Goal: Ask a question

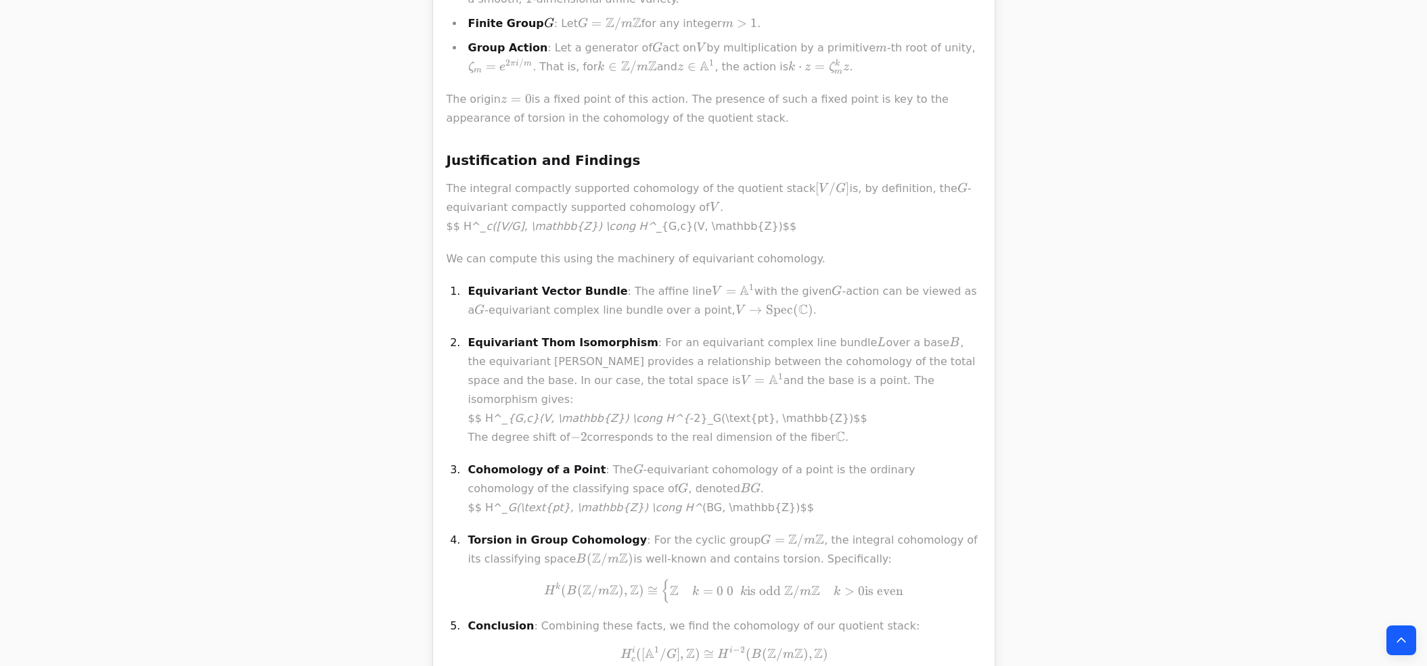
scroll to position [861, 0]
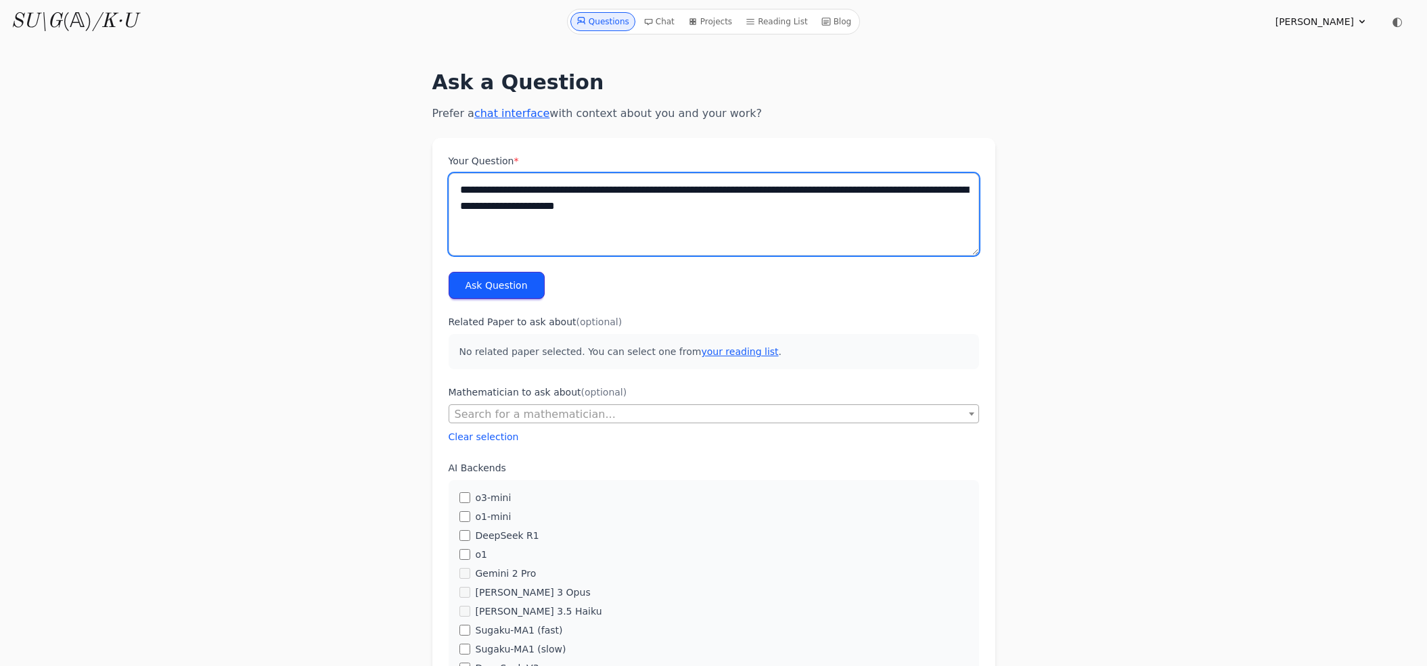
click at [586, 212] on textarea "**********" at bounding box center [713, 214] width 530 height 83
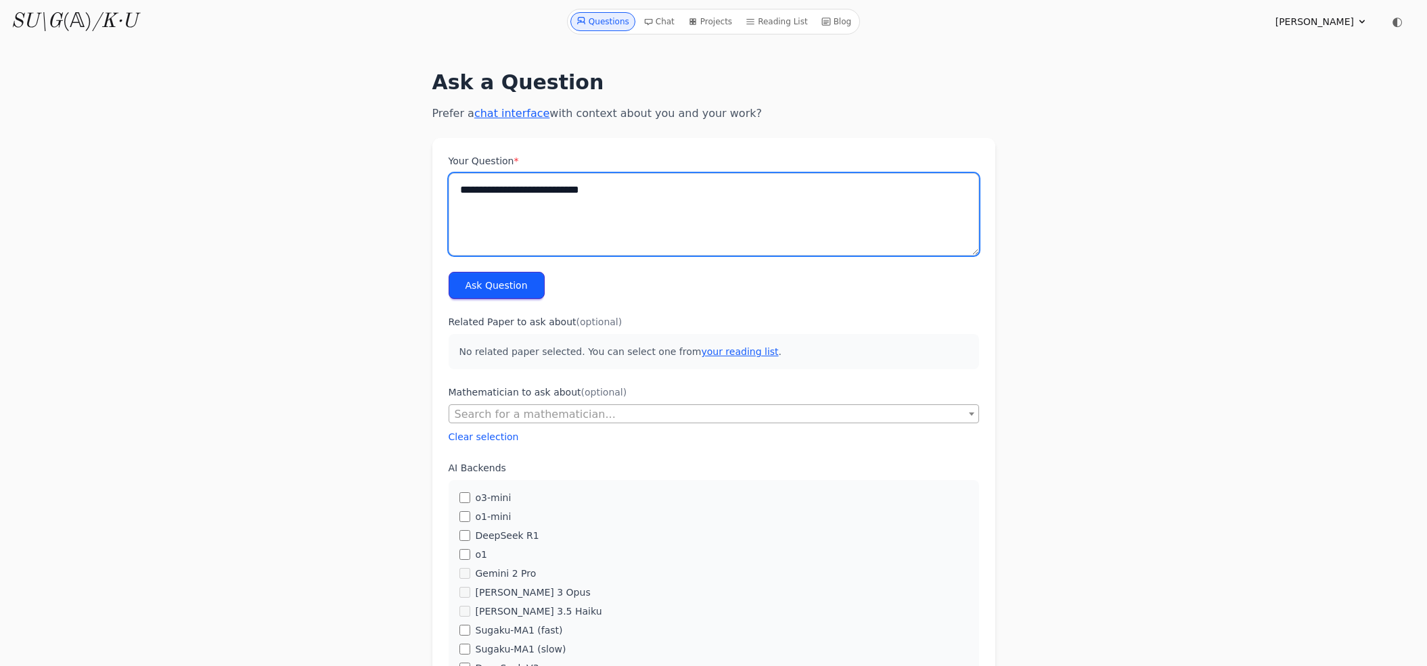
type textarea "**********"
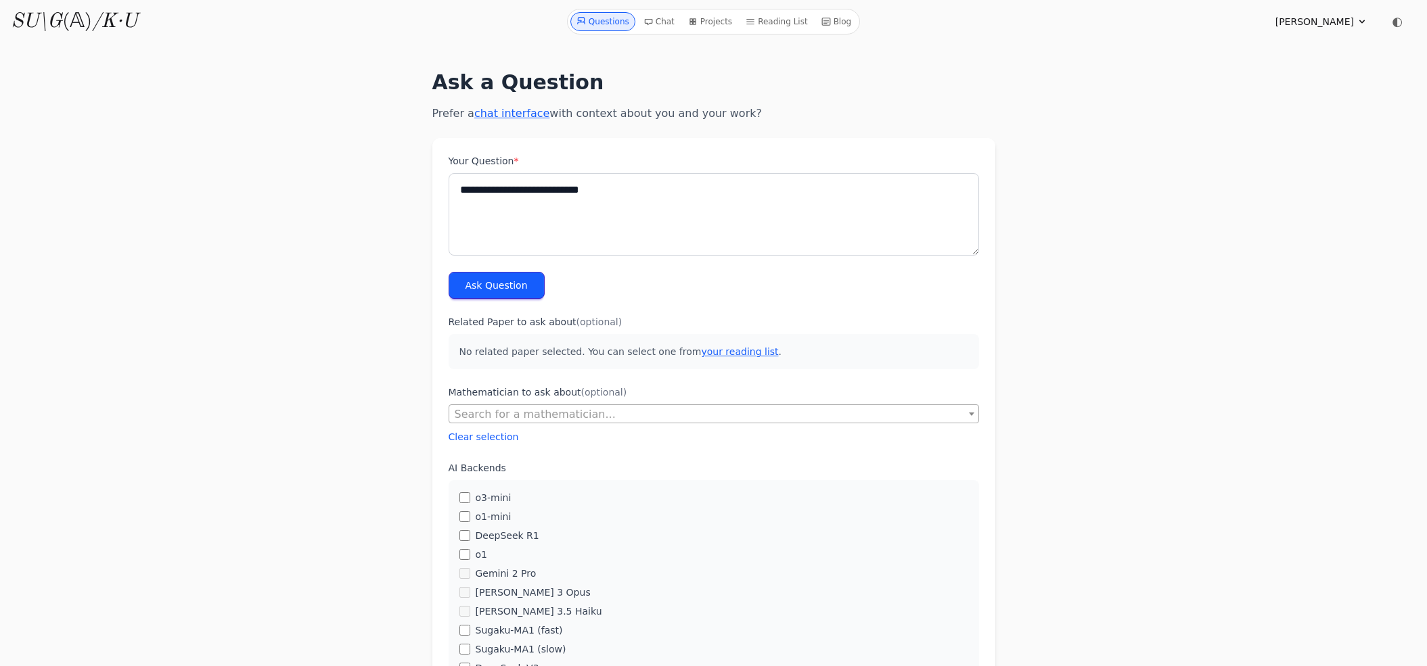
click at [519, 280] on button "Ask Question" at bounding box center [496, 285] width 96 height 27
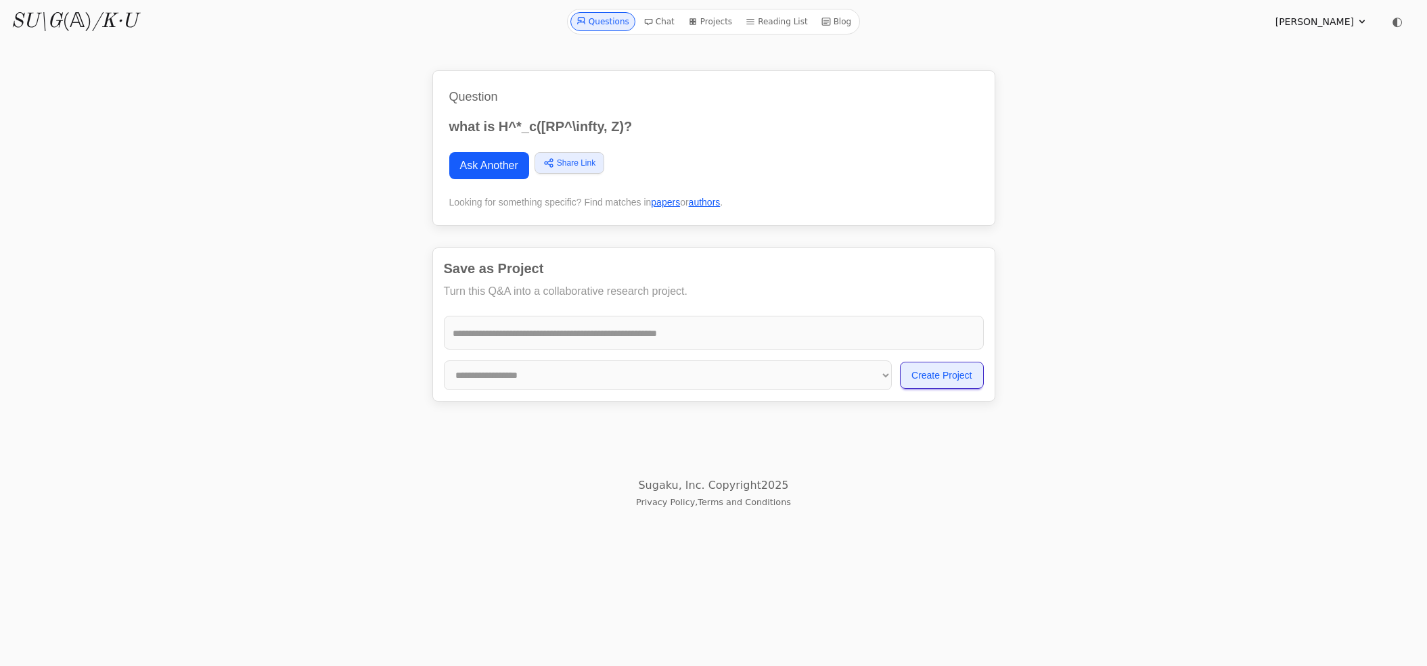
click at [514, 163] on link "Ask Another" at bounding box center [489, 165] width 80 height 27
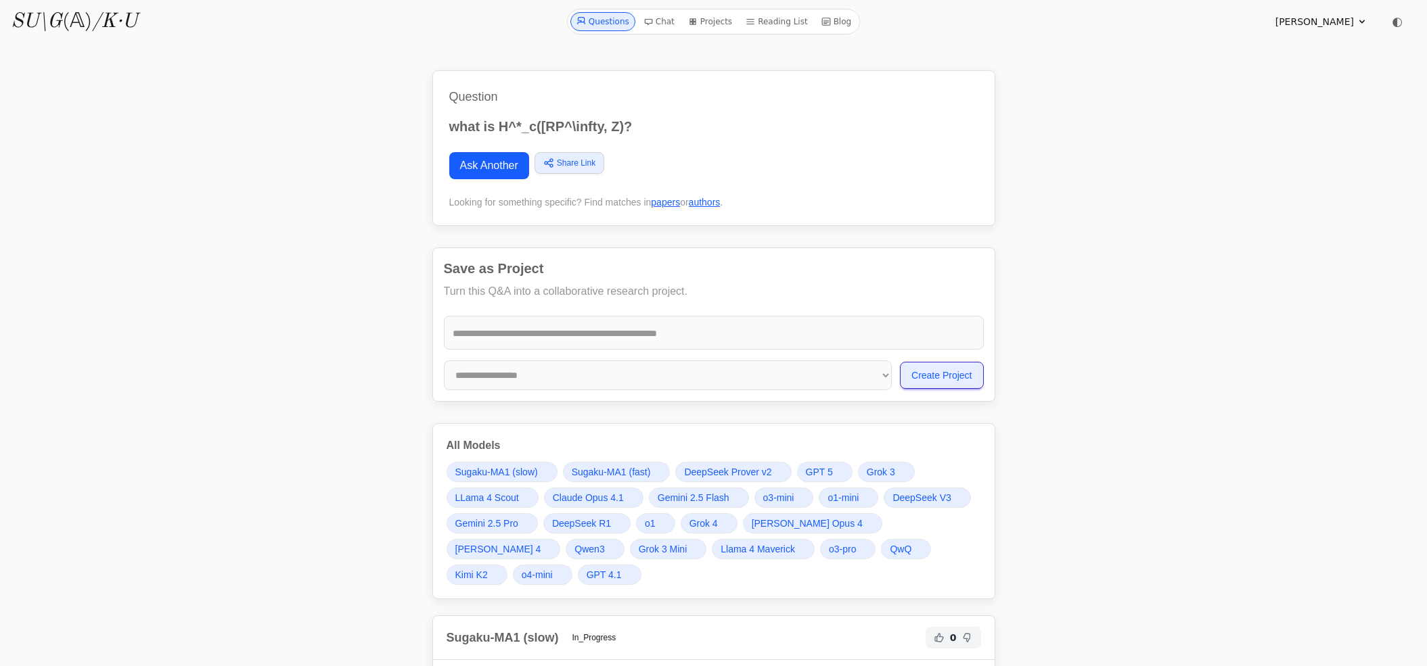
click at [477, 123] on p "what is H^*_c([RP^\infty, Z)?" at bounding box center [713, 126] width 529 height 19
copy div "what is H^*_c([RP^\infty, Z)?"
click at [486, 163] on link "Ask Another" at bounding box center [489, 165] width 80 height 27
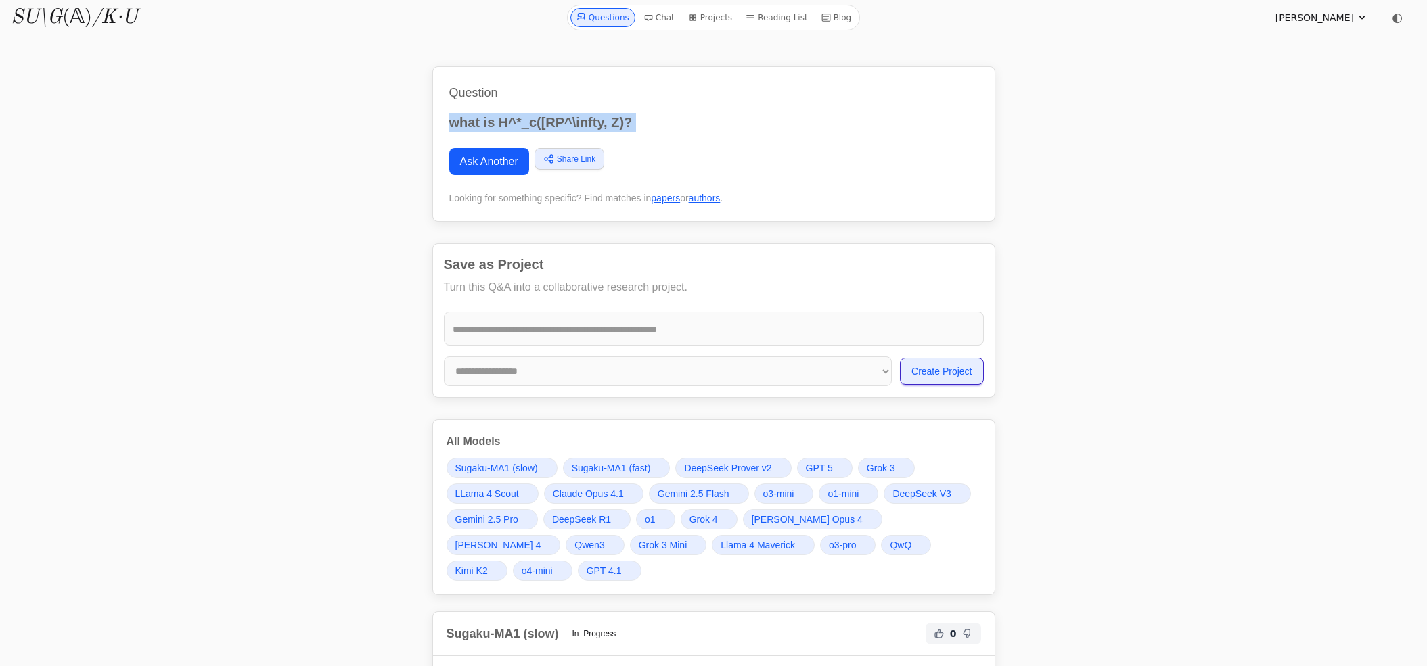
scroll to position [5, 0]
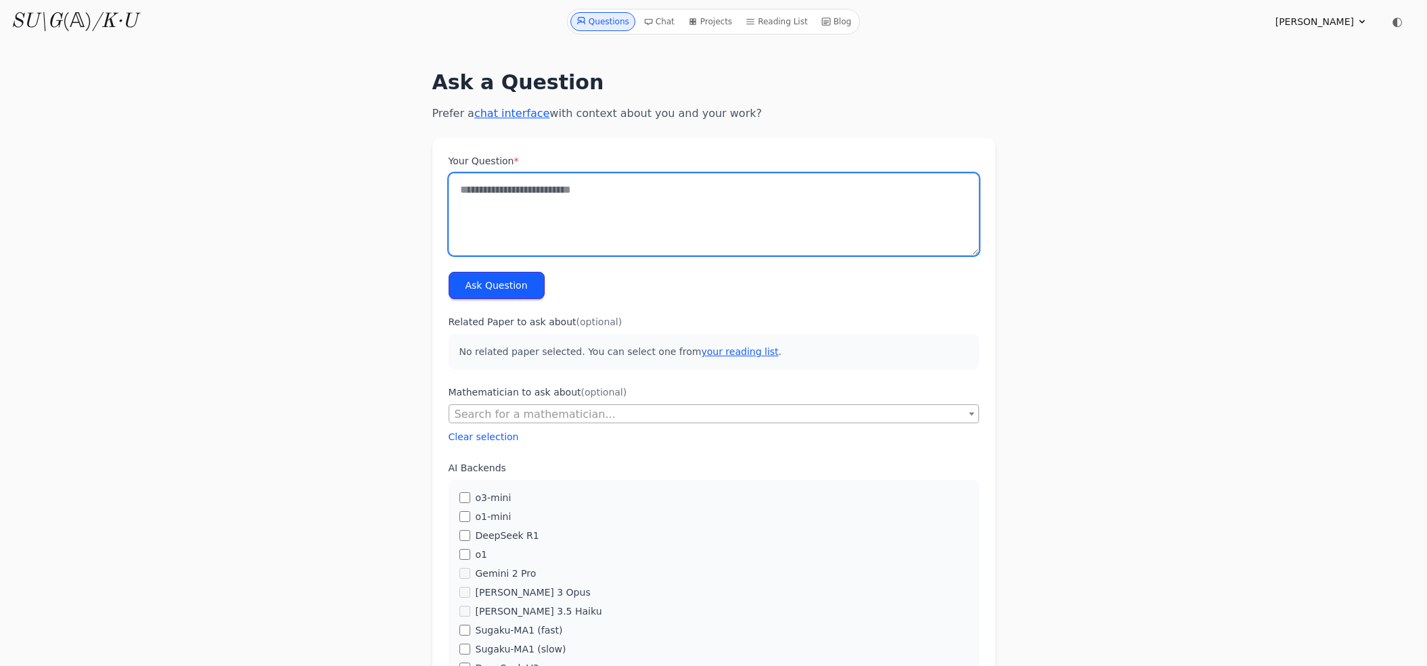
click at [501, 191] on textarea "Your Question *" at bounding box center [713, 214] width 530 height 83
paste textarea "**********"
type textarea "**********"
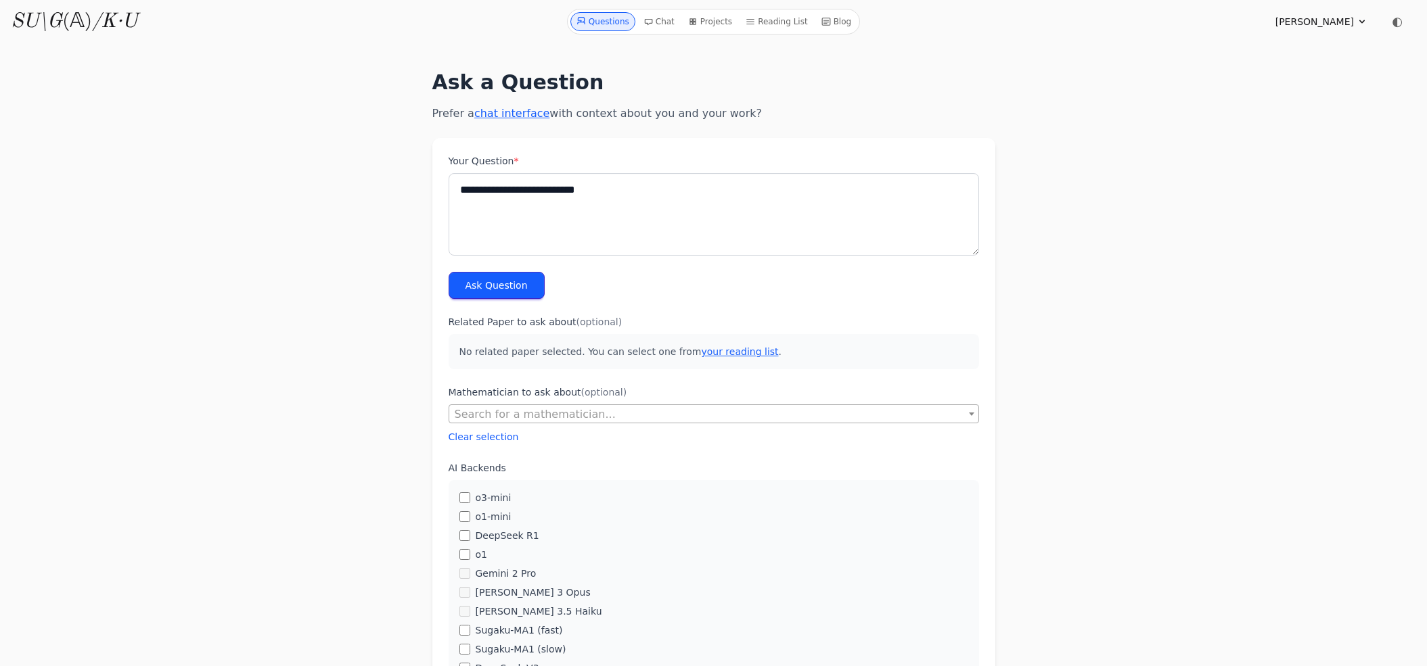
click at [505, 282] on button "Ask Question" at bounding box center [496, 285] width 96 height 27
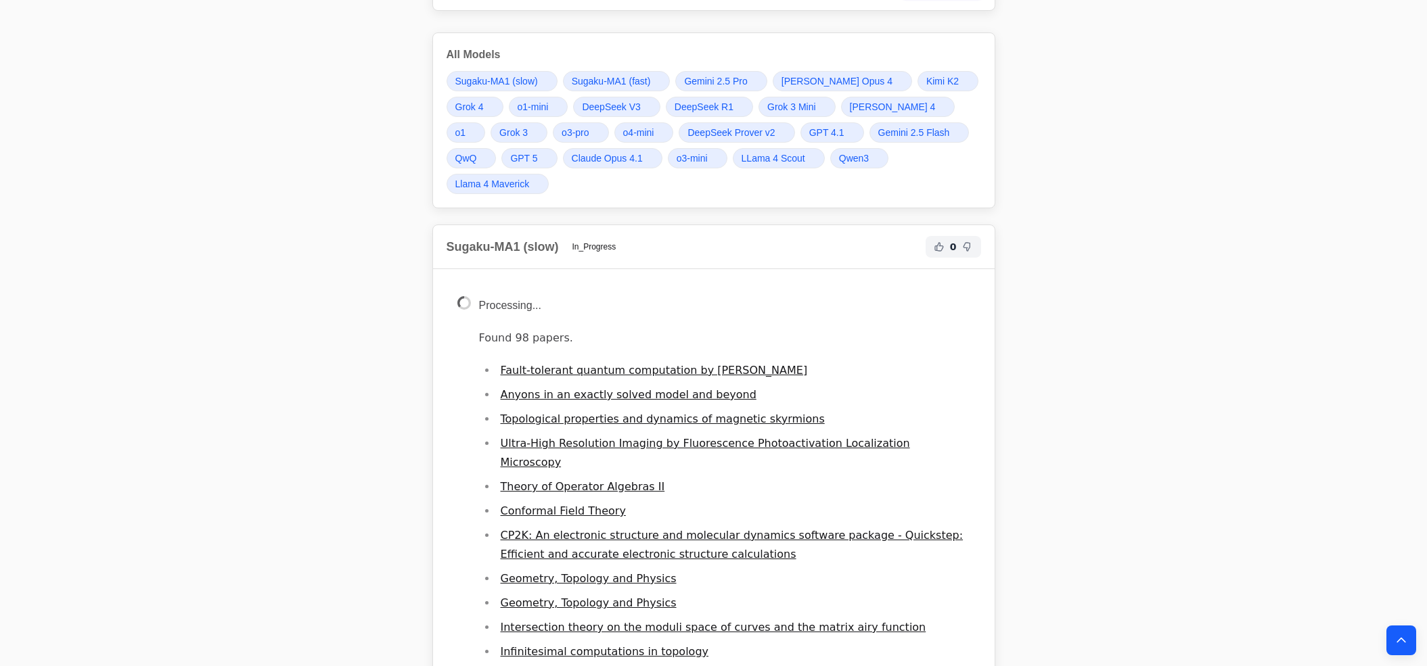
scroll to position [477, 0]
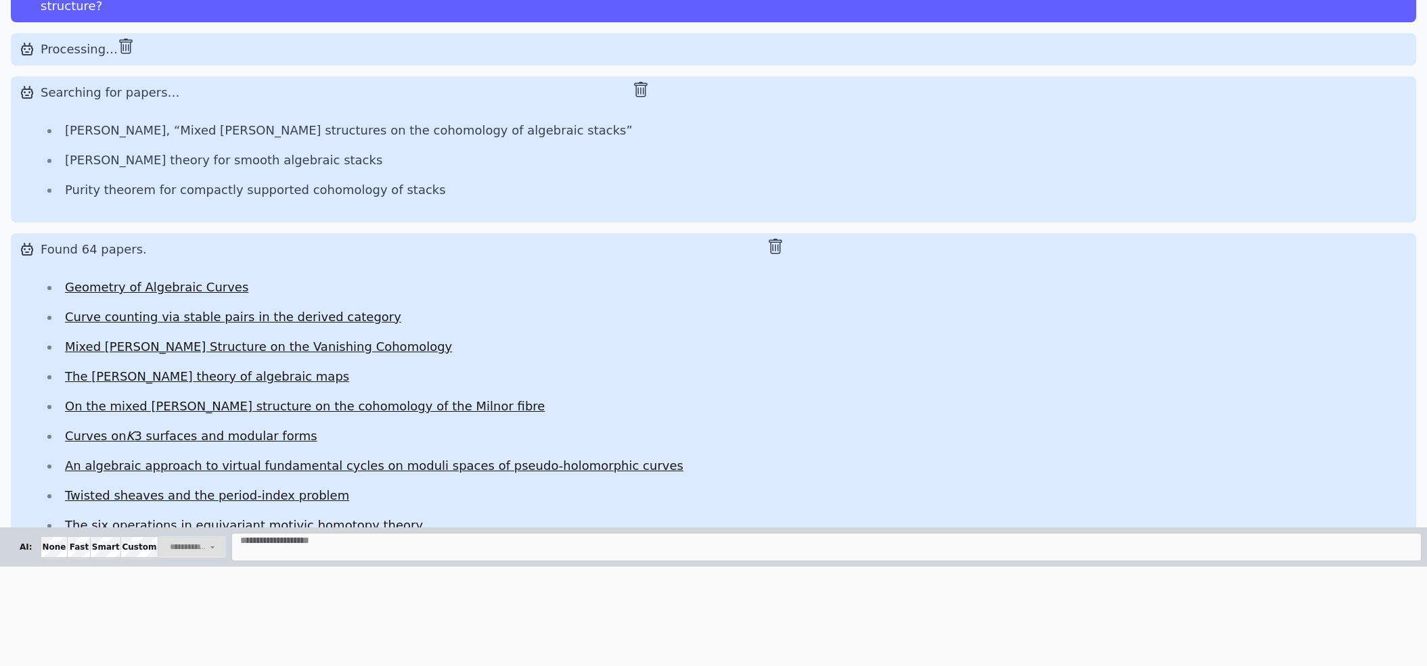
scroll to position [4195, 0]
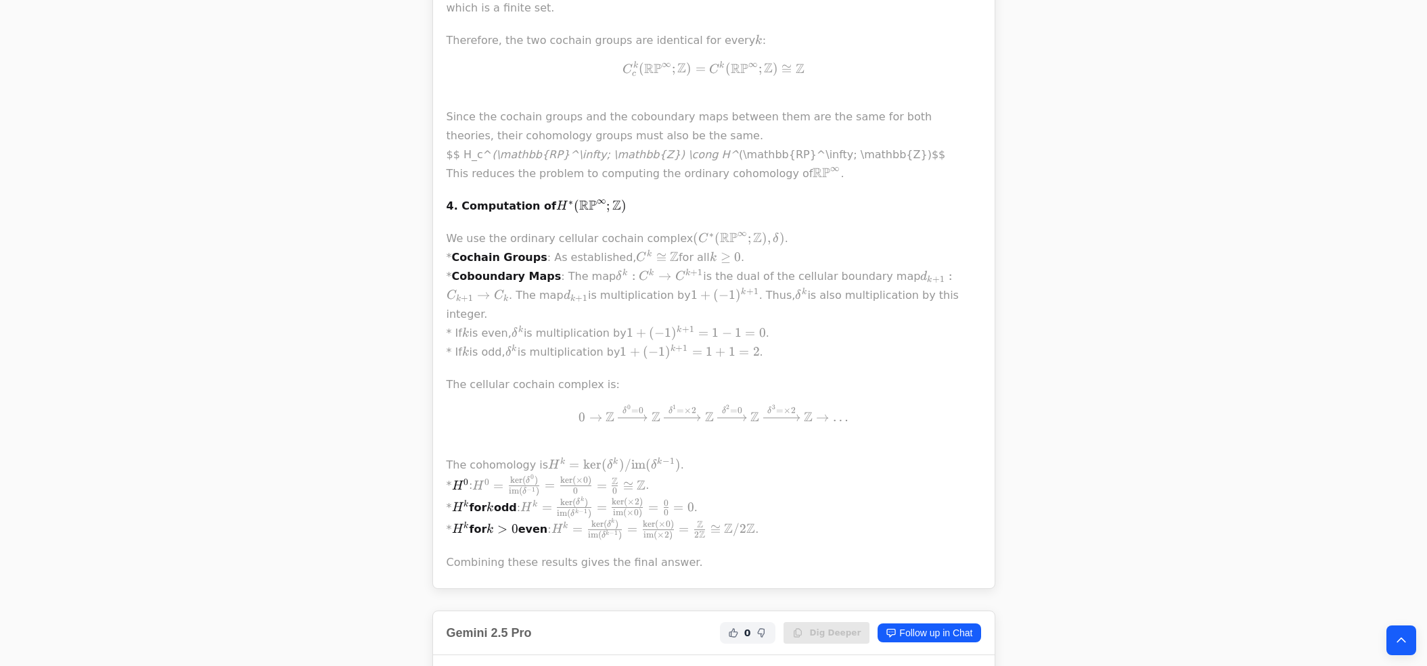
scroll to position [2533, 0]
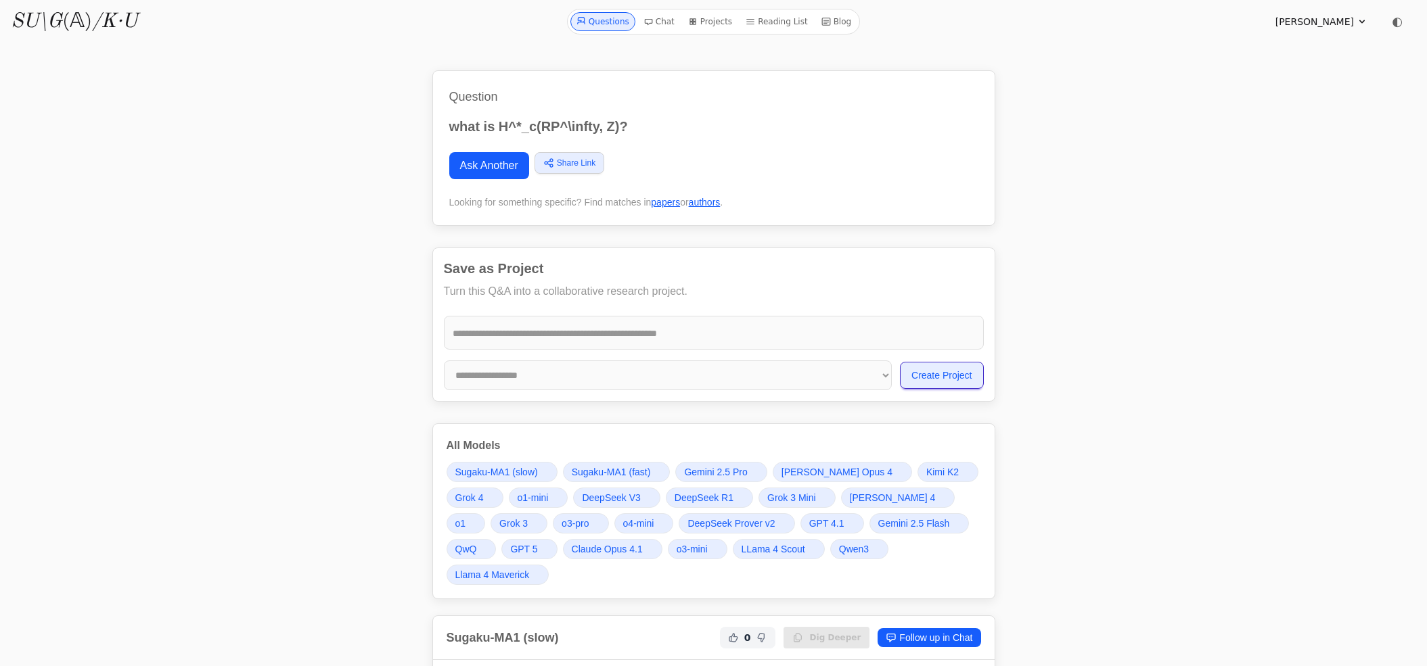
scroll to position [2533, 0]
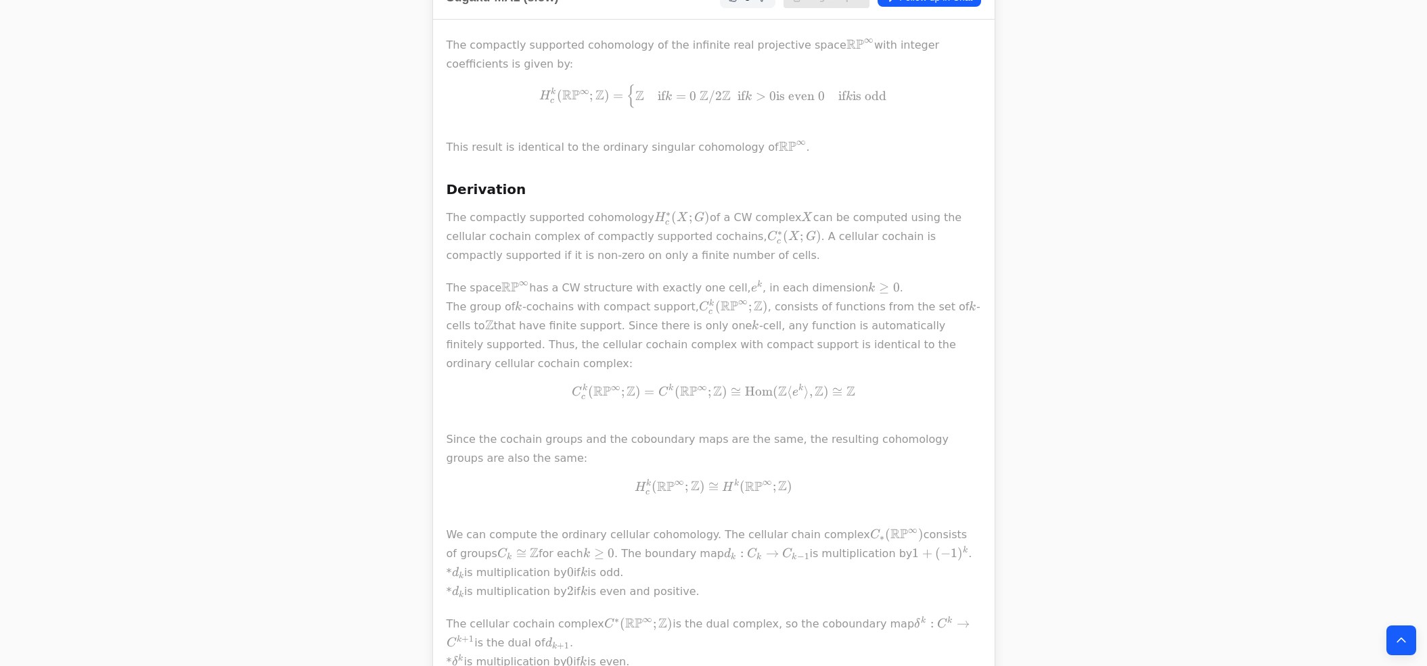
scroll to position [639, 0]
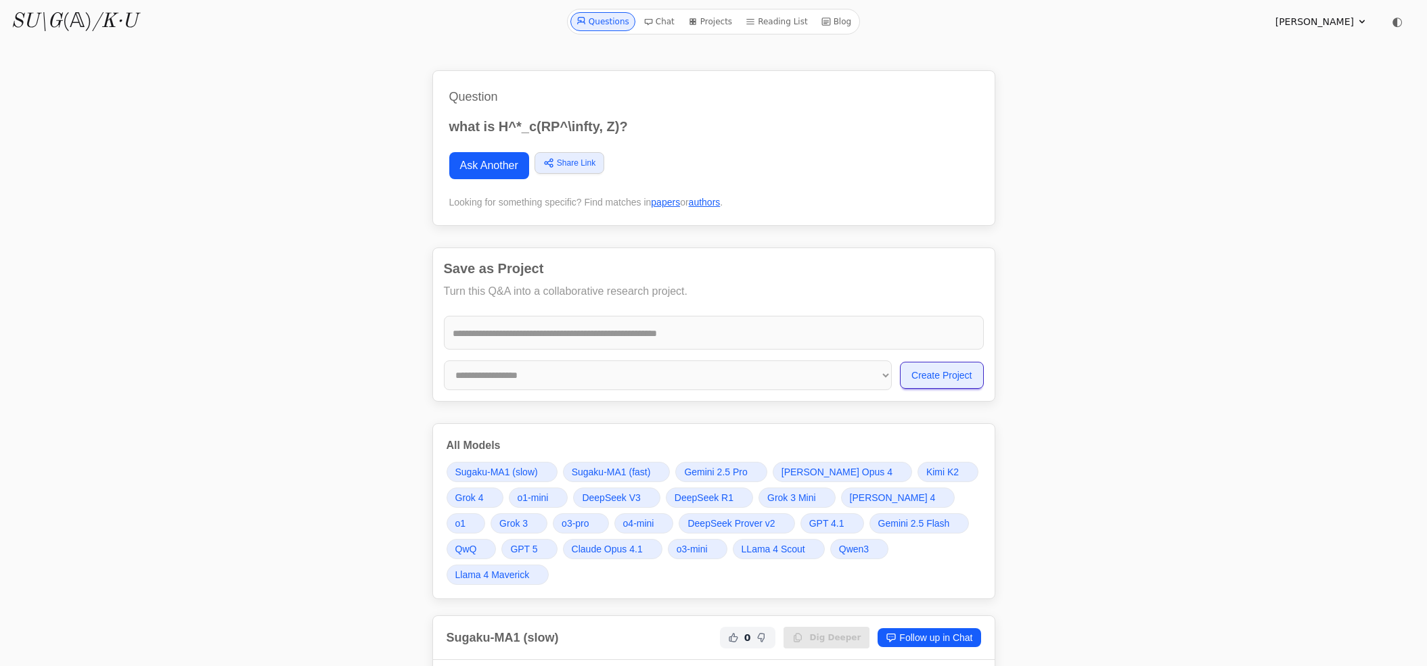
click at [474, 170] on link "Ask Another" at bounding box center [489, 165] width 80 height 27
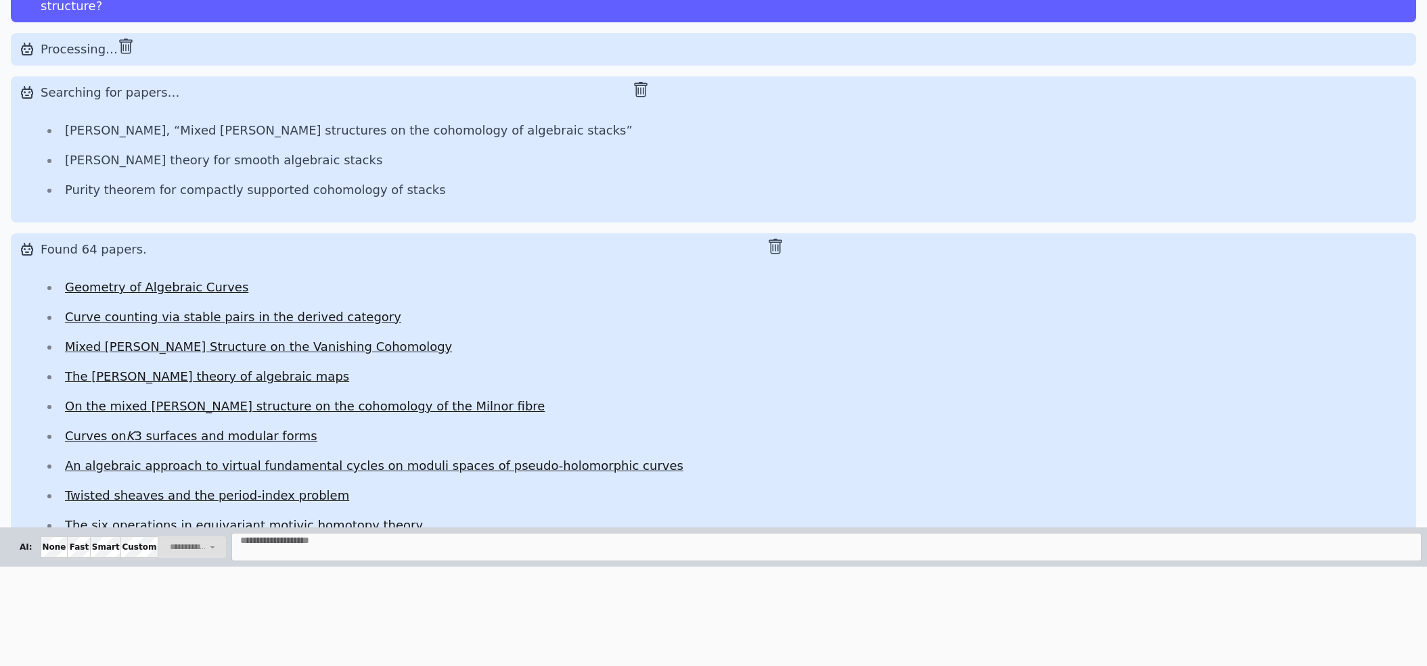
scroll to position [4195, 0]
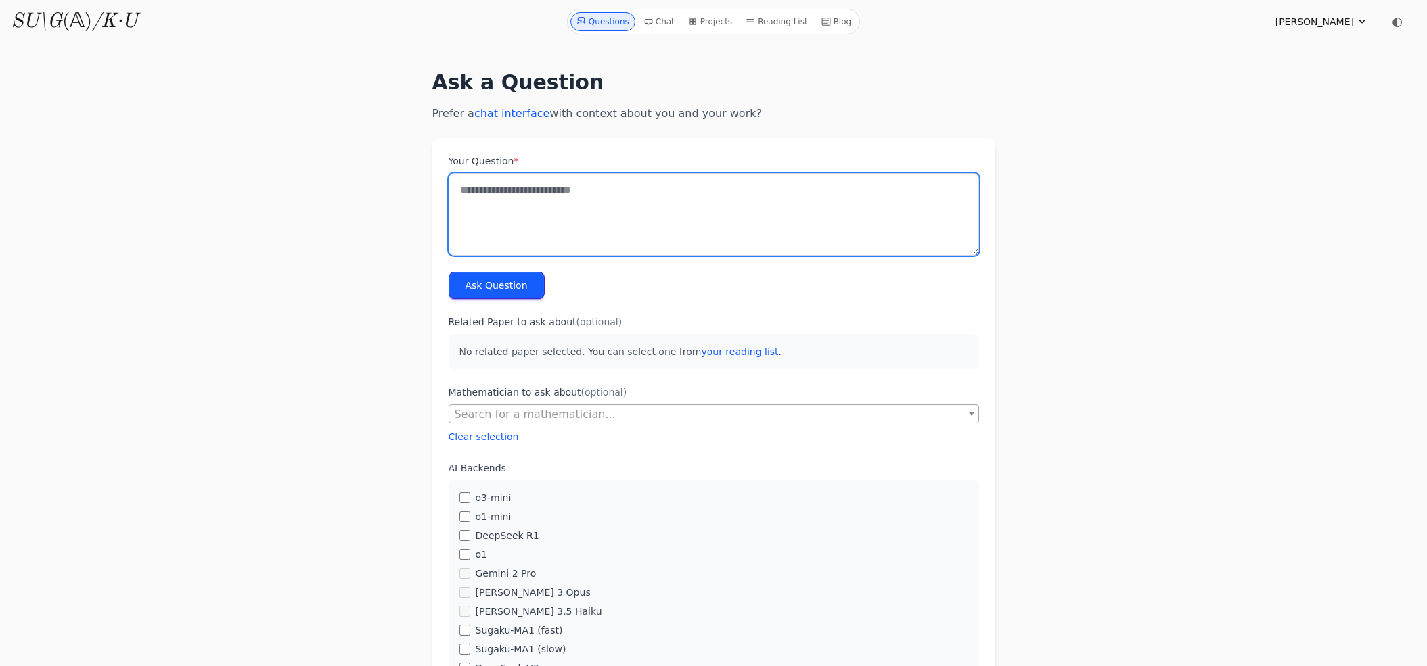
click at [526, 196] on textarea "Your Question *" at bounding box center [713, 214] width 530 height 83
